Goal: Task Accomplishment & Management: Use online tool/utility

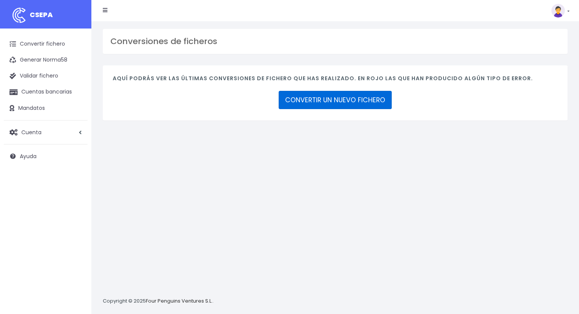
click at [336, 98] on link "CONVERTIR UN NUEVO FICHERO" at bounding box center [335, 100] width 113 height 18
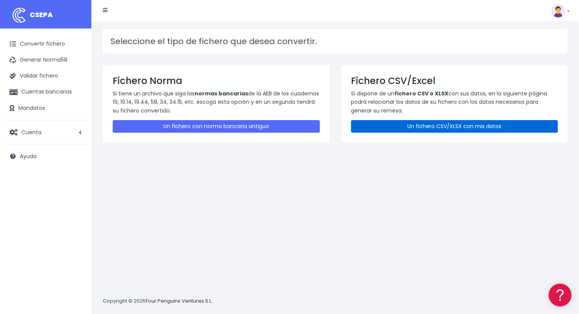
click at [410, 128] on link "Un fichero CSV/XLSX con mis datos" at bounding box center [454, 126] width 207 height 13
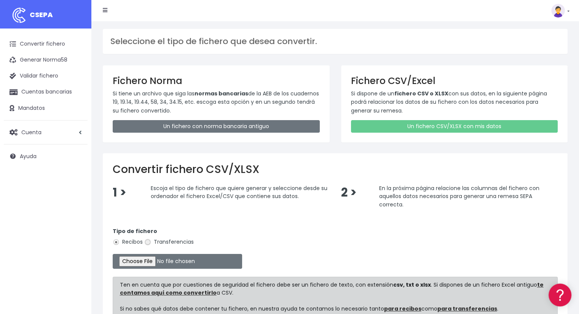
click at [150, 244] on input "Transferencias" at bounding box center [147, 242] width 7 height 7
radio input "true"
click at [146, 255] on input "file" at bounding box center [177, 261] width 129 height 15
type input "C:\fakepath\Nominas septiembre.xlsx"
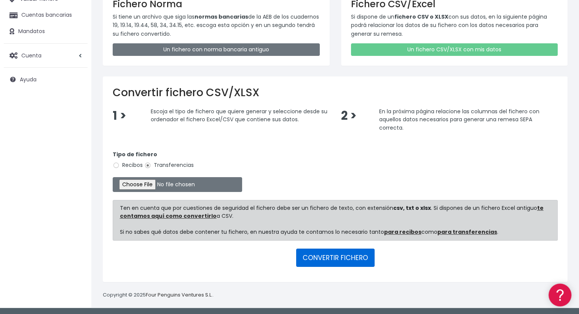
click at [351, 264] on button "CONVERTIR FICHERO" at bounding box center [335, 258] width 78 height 18
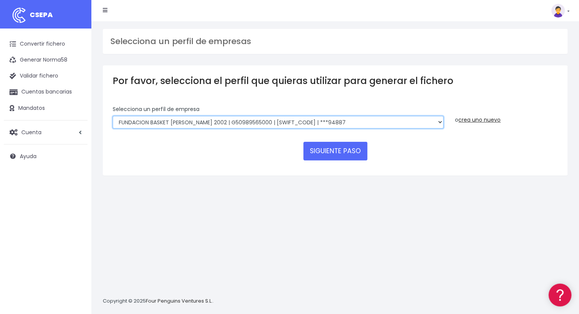
click at [269, 123] on select "FUNDACION BASKET ZARAGOZA 2002 | G50989565000 | CAIXESBBXXX | ***94887 BASKET Z…" at bounding box center [278, 122] width 331 height 13
select select "1752"
click at [113, 116] on select "FUNDACION BASKET ZARAGOZA 2002 | G50989565000 | CAIXESBBXXX | ***94887 BASKET Z…" at bounding box center [278, 122] width 331 height 13
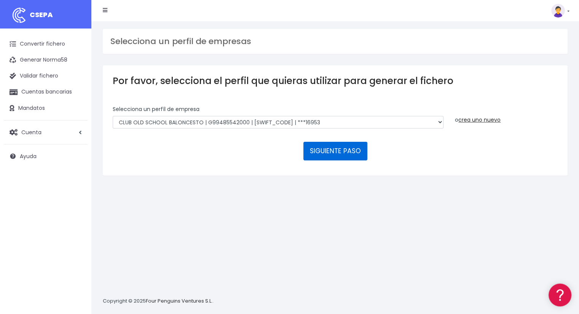
click at [325, 151] on button "SIGUIENTE PASO" at bounding box center [335, 151] width 64 height 18
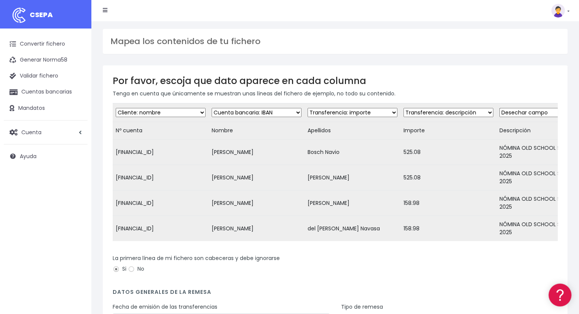
click at [181, 114] on select "Desechar campo Cliente: nombre Cliente: DNI Cliente: Email Cliente: referencia …" at bounding box center [161, 112] width 90 height 9
select select "iban"
click at [116, 108] on select "Desechar campo Cliente: nombre Cliente: DNI Cliente: Email Cliente: referencia …" at bounding box center [161, 112] width 90 height 9
click at [269, 111] on select "Desechar campo Cliente: nombre Cliente: DNI Cliente: Email Cliente: referencia …" at bounding box center [257, 112] width 90 height 9
select select "creditor"
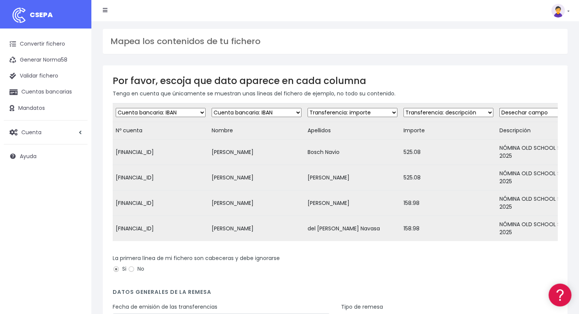
click at [213, 108] on select "Desechar campo Cliente: nombre Cliente: DNI Cliente: Email Cliente: referencia …" at bounding box center [257, 112] width 90 height 9
click at [325, 113] on select "Desechar campo Cliente: nombre Cliente: DNI Cliente: Email Cliente: referencia …" at bounding box center [353, 112] width 90 height 9
select select "dismiss"
click at [310, 108] on select "Desechar campo Cliente: nombre Cliente: DNI Cliente: Email Cliente: referencia …" at bounding box center [353, 112] width 90 height 9
click at [415, 111] on select "Desechar campo Cliente: nombre Cliente: DNI Cliente: Email Cliente: referencia …" at bounding box center [448, 112] width 90 height 9
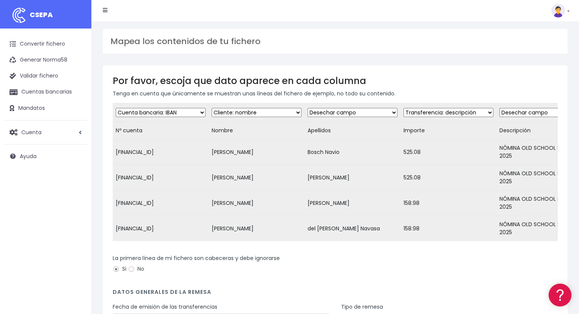
select select "amount"
click at [407, 108] on select "Desechar campo Cliente: nombre Cliente: DNI Cliente: Email Cliente: referencia …" at bounding box center [448, 112] width 90 height 9
click at [523, 116] on td "Desechar campo Cliente: nombre Cliente: DNI Cliente: Email Cliente: referencia …" at bounding box center [544, 113] width 96 height 19
click at [533, 113] on select "Desechar campo Cliente: nombre Cliente: DNI Cliente: Email Cliente: referencia …" at bounding box center [544, 112] width 90 height 9
select select "description"
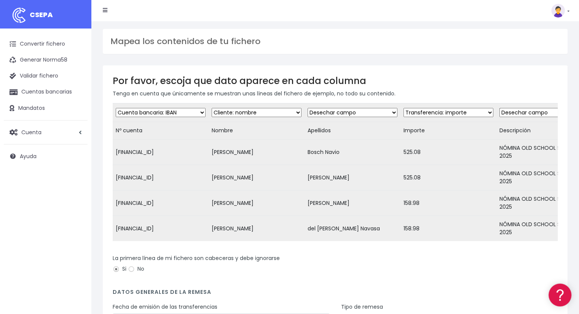
click at [504, 108] on select "Desechar campo Cliente: nombre Cliente: DNI Cliente: Email Cliente: referencia …" at bounding box center [544, 112] width 90 height 9
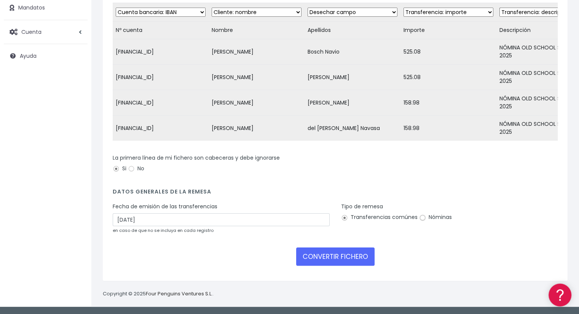
click at [423, 217] on input "Nóminas" at bounding box center [422, 218] width 7 height 7
radio input "true"
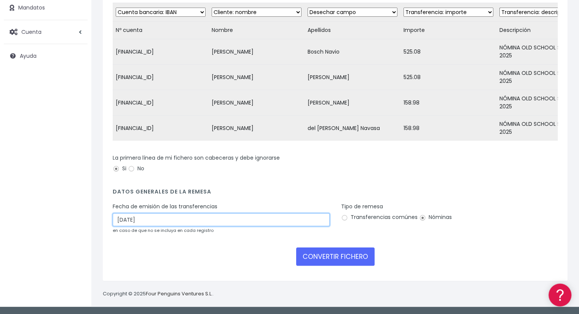
click at [186, 221] on input "10/10/2025" at bounding box center [221, 220] width 217 height 13
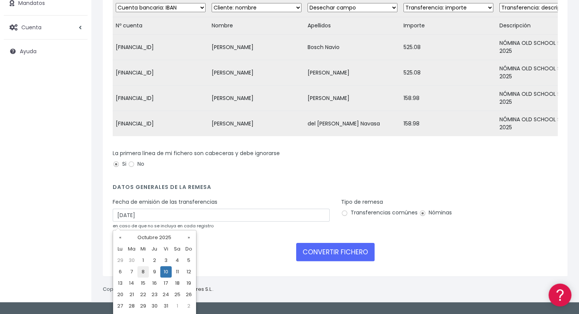
click at [142, 274] on td "8" at bounding box center [142, 271] width 11 height 11
type input "08/10/2025"
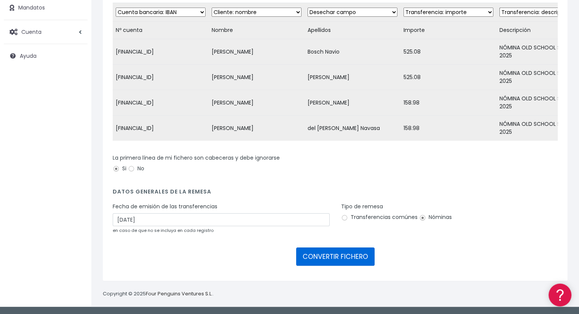
click at [324, 260] on button "CONVERTIR FICHERO" at bounding box center [335, 257] width 78 height 18
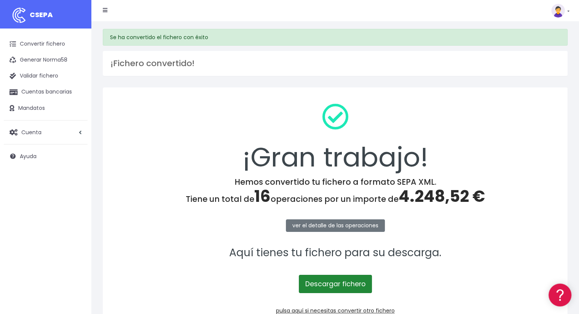
click at [339, 285] on link "Descargar fichero" at bounding box center [335, 284] width 73 height 18
